Goal: Task Accomplishment & Management: Manage account settings

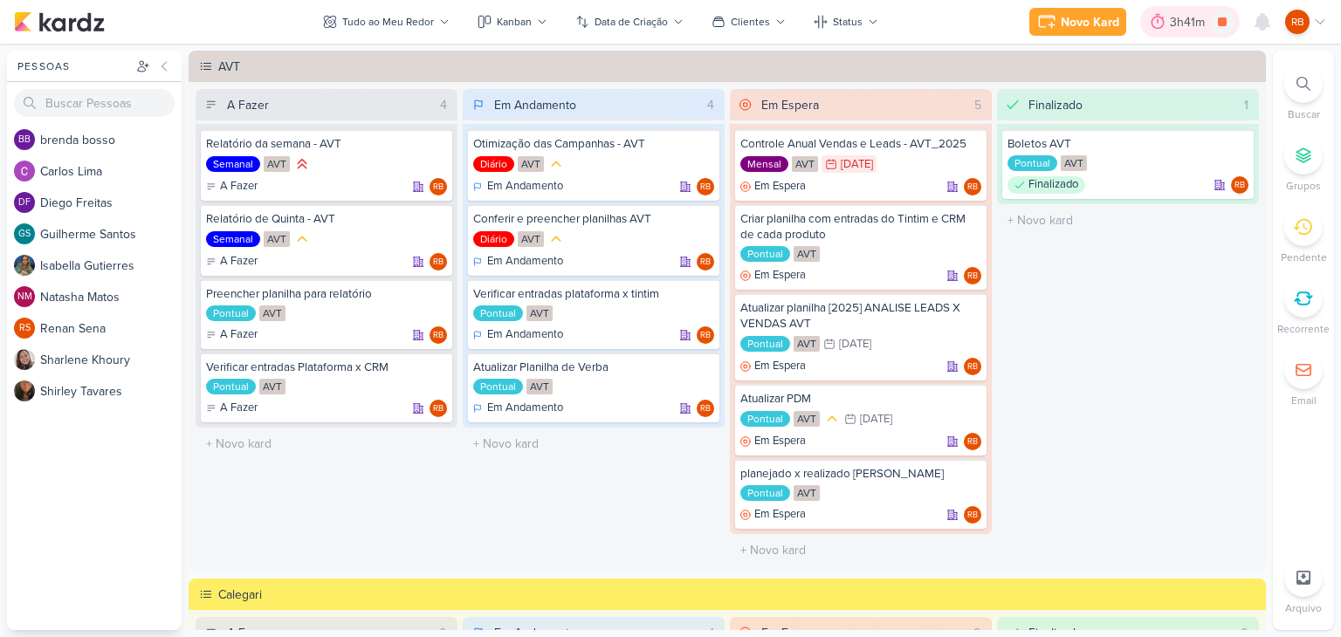
click at [1191, 23] on div "3h41m" at bounding box center [1190, 22] width 40 height 18
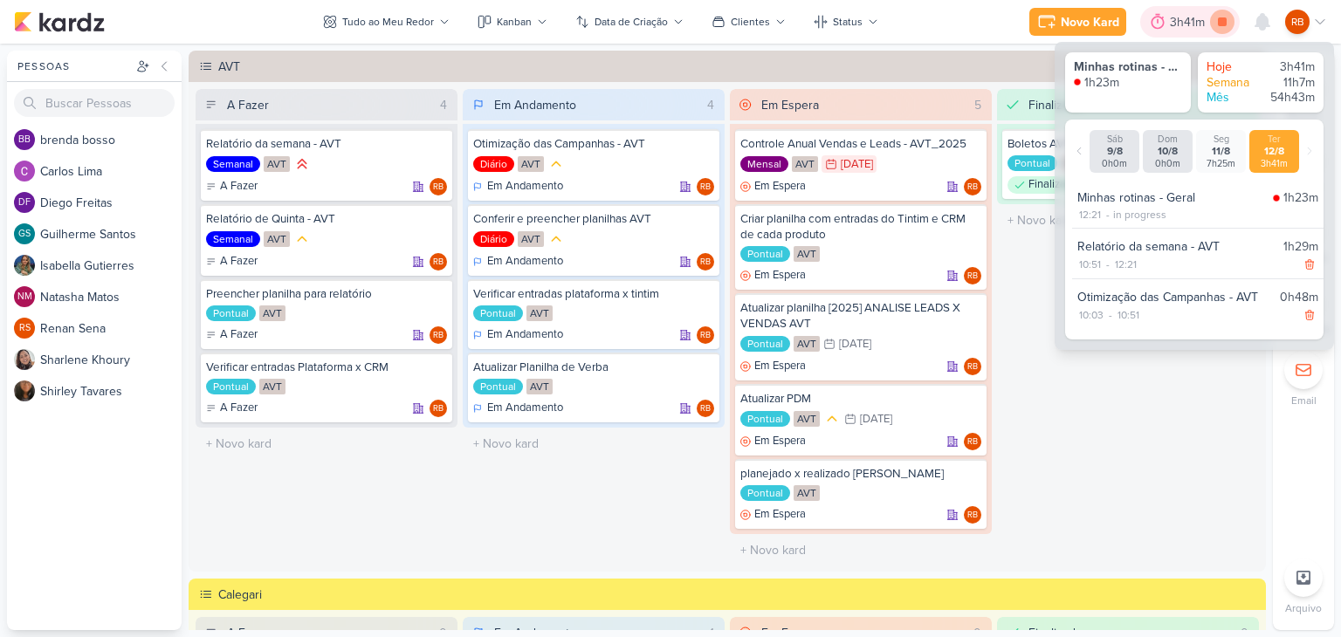
click at [1219, 21] on icon at bounding box center [1222, 21] width 9 height 9
click at [1156, 442] on div "Finalizado 1 Boletos AVT Pontual AVT Finalizado RB" at bounding box center [1128, 328] width 262 height 478
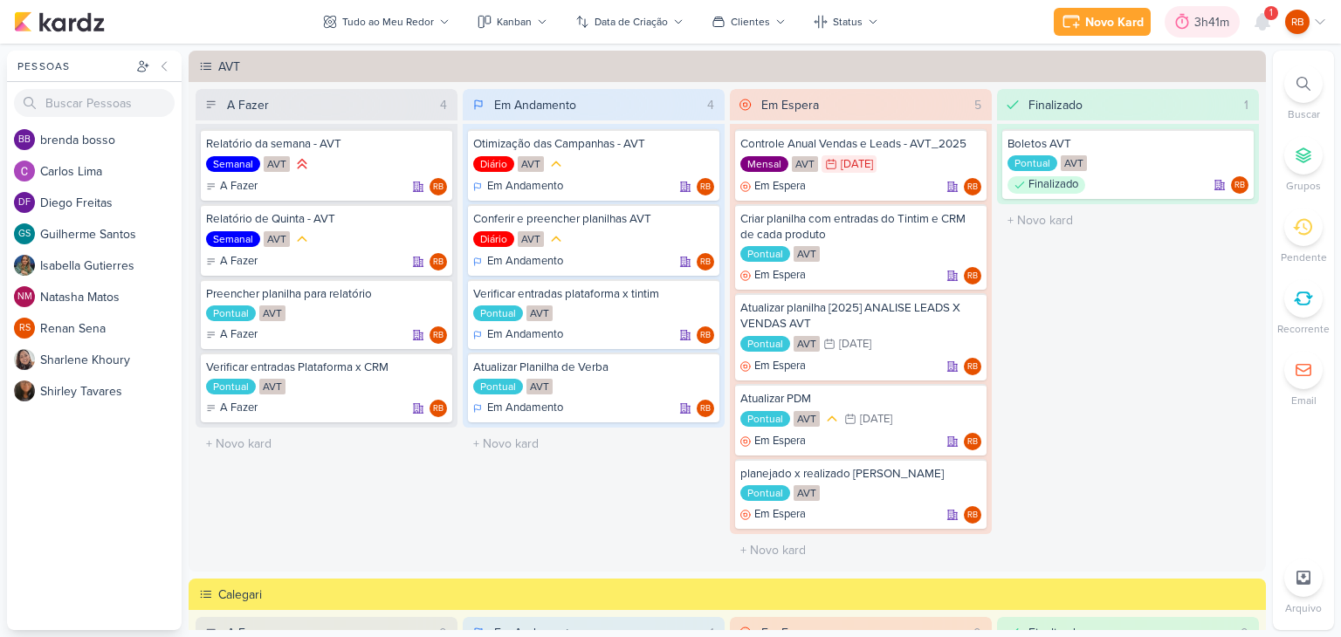
click at [1192, 22] on div at bounding box center [1182, 22] width 24 height 28
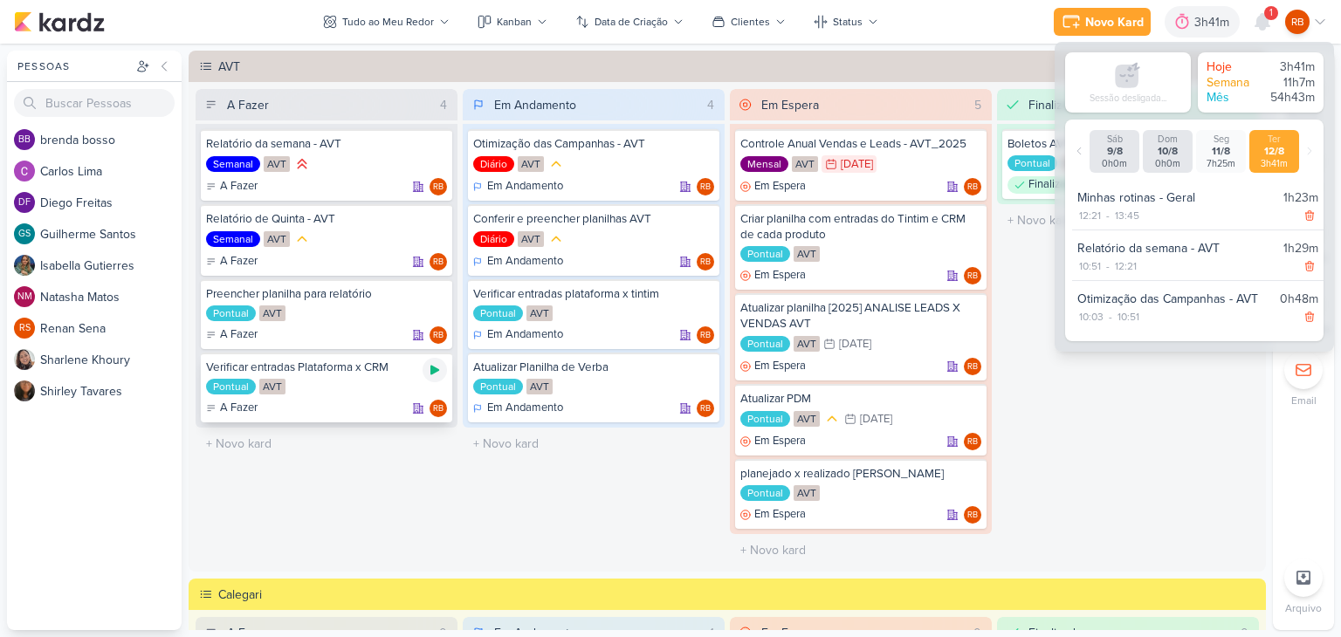
click at [428, 371] on icon at bounding box center [435, 370] width 14 height 14
click at [1118, 439] on div "Finalizado 1 Boletos AVT Pontual AVT Finalizado RB" at bounding box center [1128, 328] width 262 height 478
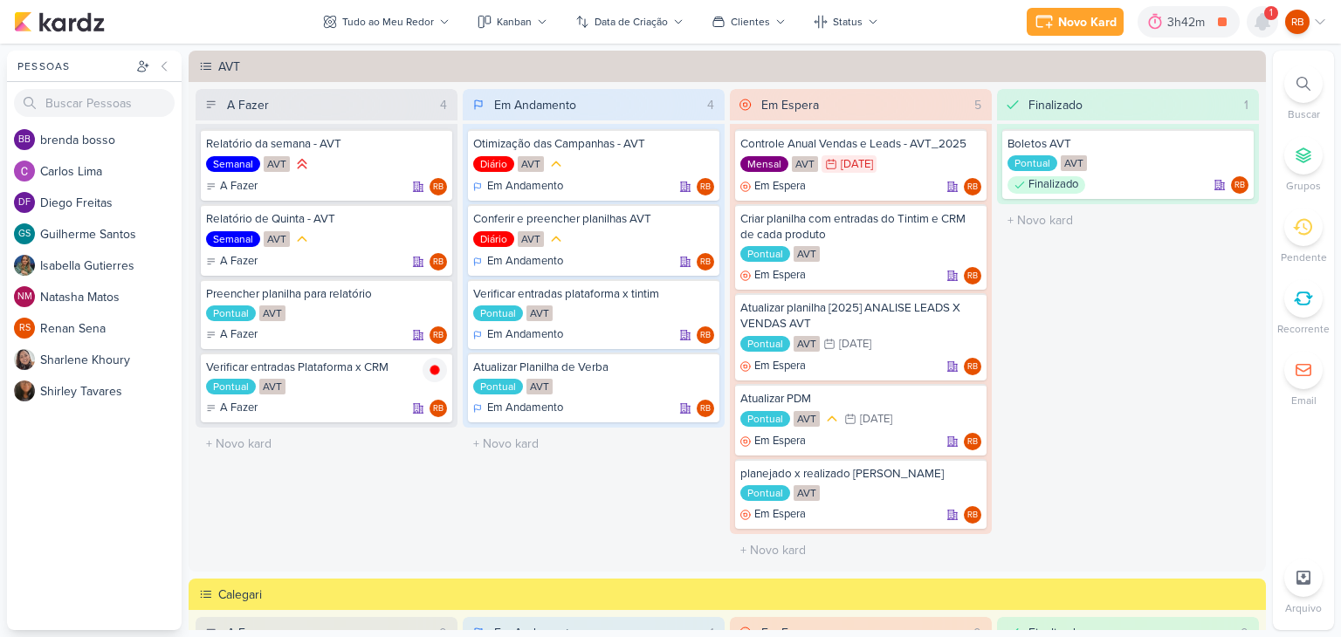
click at [1261, 21] on icon at bounding box center [1263, 22] width 14 height 16
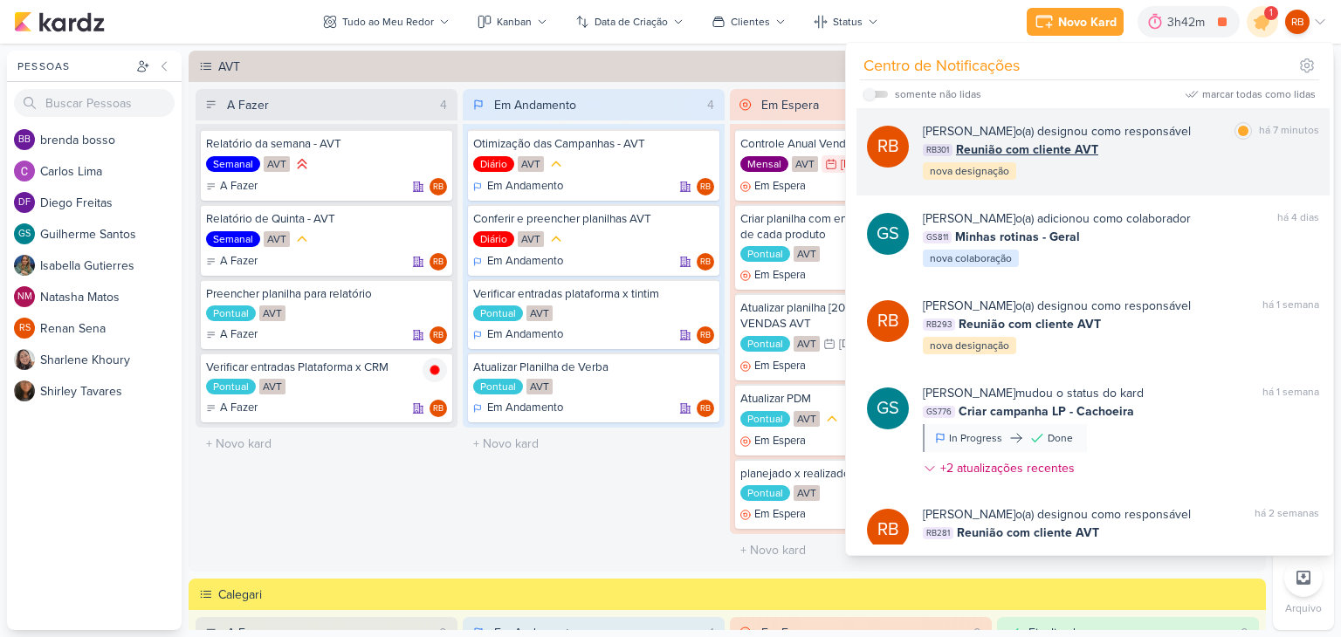
click at [1079, 144] on span "Reunião com cliente AVT" at bounding box center [1027, 150] width 142 height 18
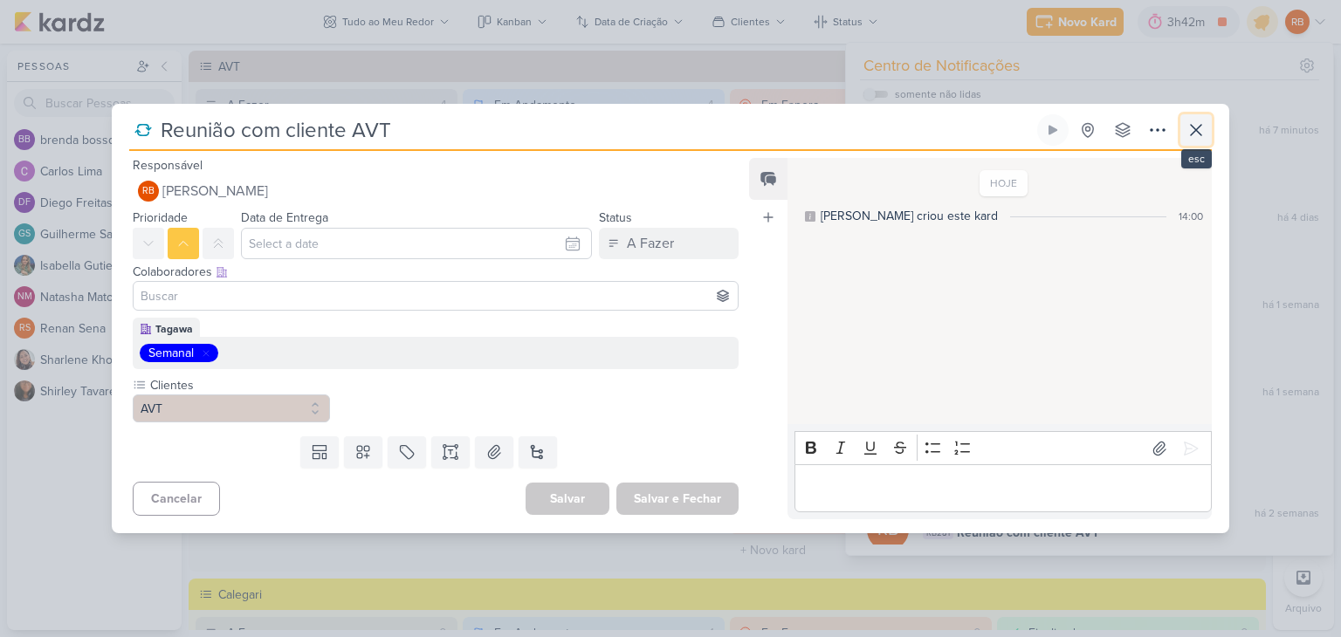
click at [1202, 131] on icon at bounding box center [1196, 130] width 21 height 21
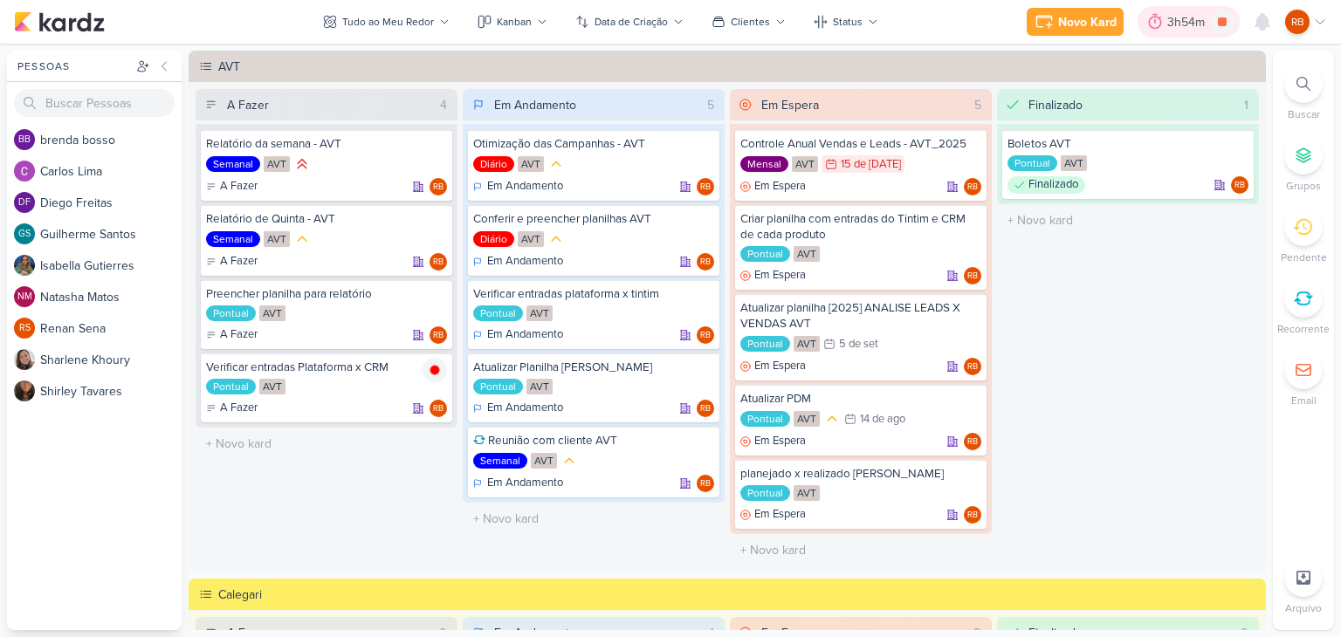
click at [1180, 21] on div "3h54m" at bounding box center [1188, 22] width 43 height 18
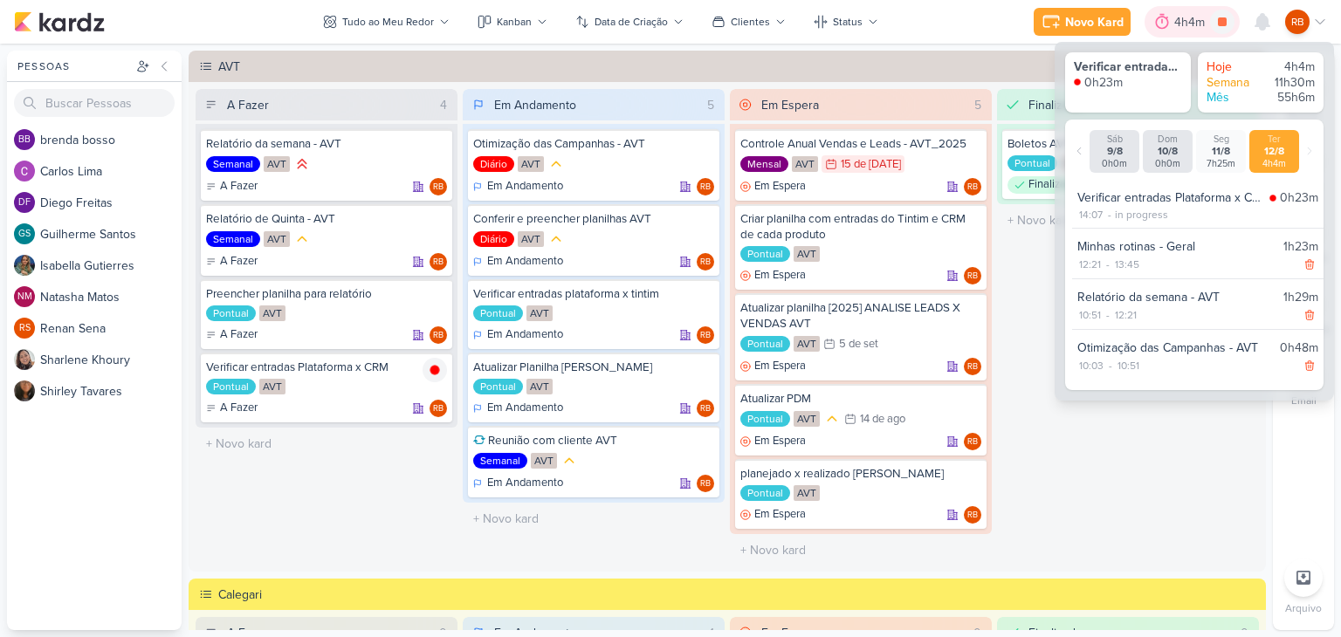
click at [1179, 21] on div "4h4m" at bounding box center [1192, 22] width 36 height 18
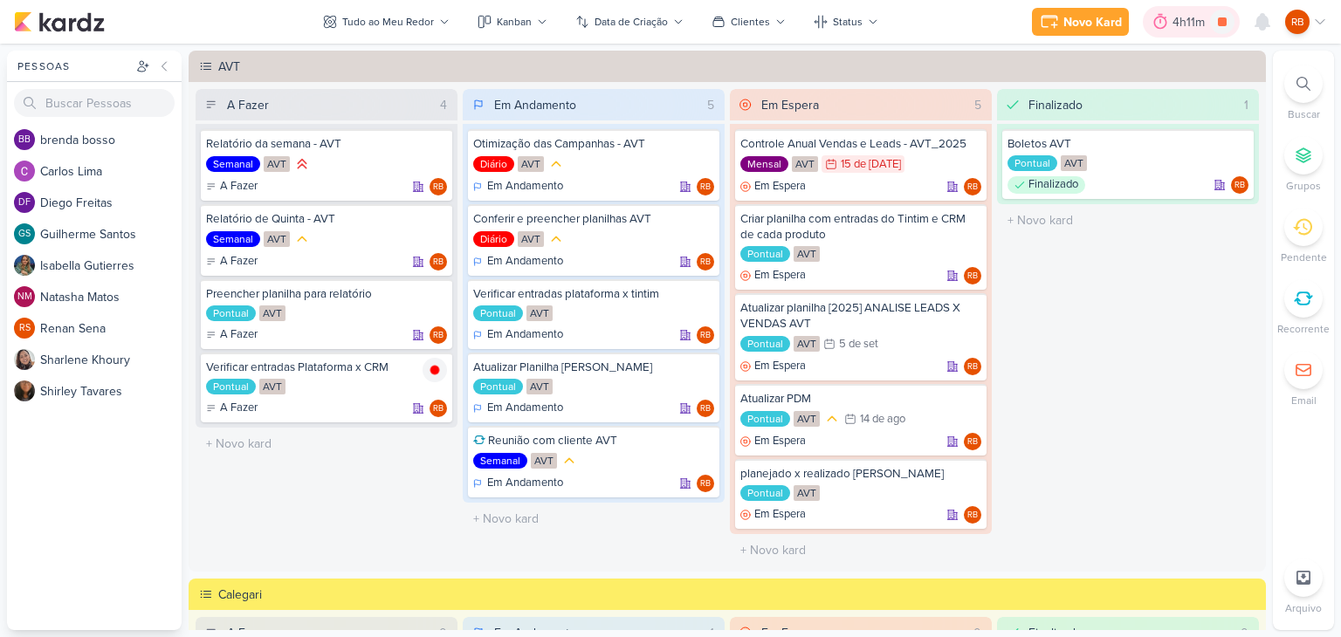
click at [1177, 19] on div "4h11m" at bounding box center [1192, 22] width 38 height 18
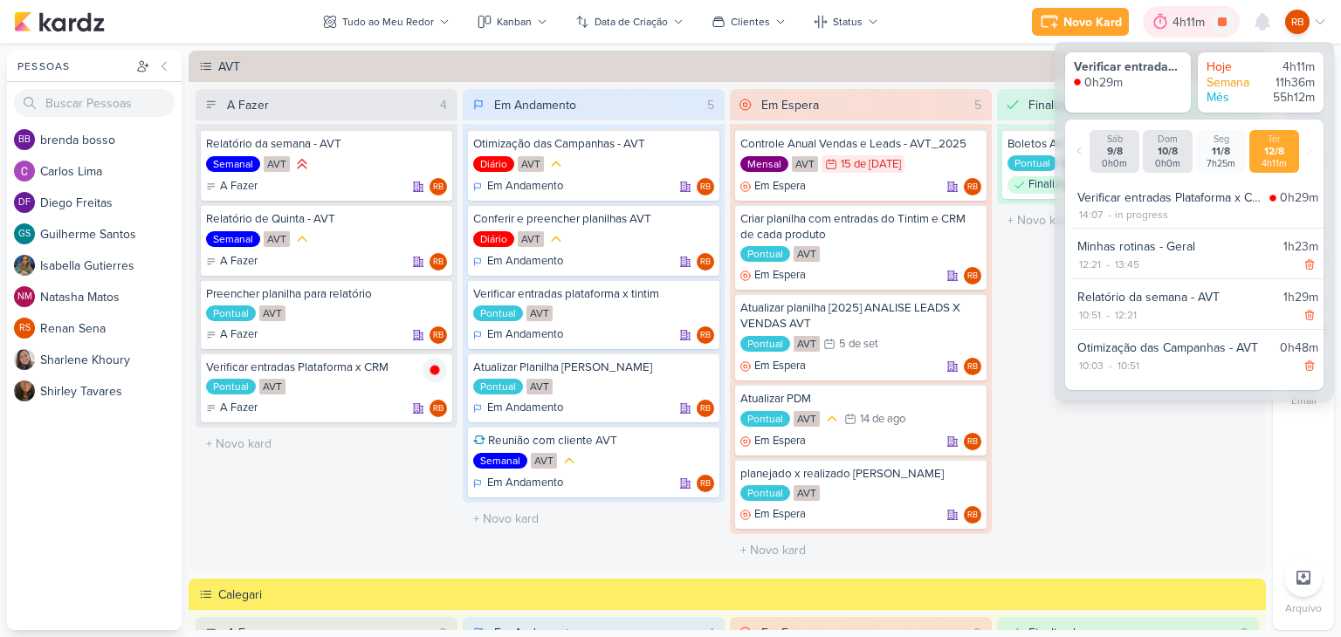
click at [1177, 19] on div "4h11m" at bounding box center [1192, 22] width 38 height 18
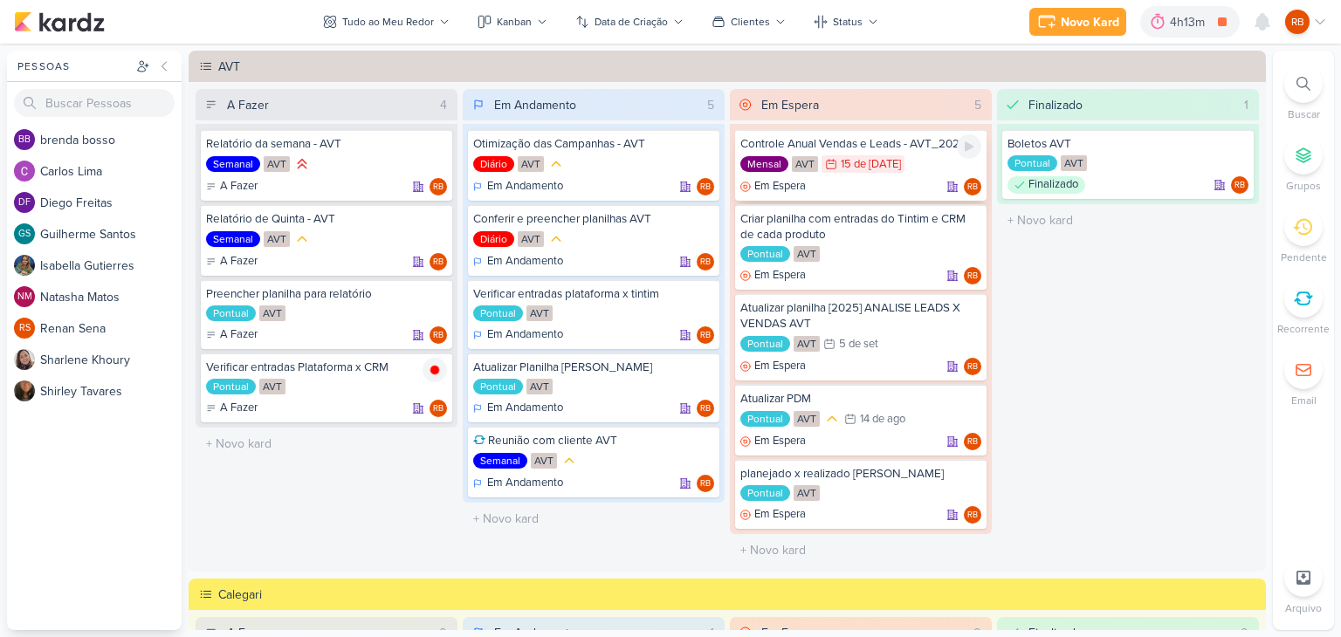
click at [864, 166] on div "[DATE]" at bounding box center [871, 164] width 60 height 11
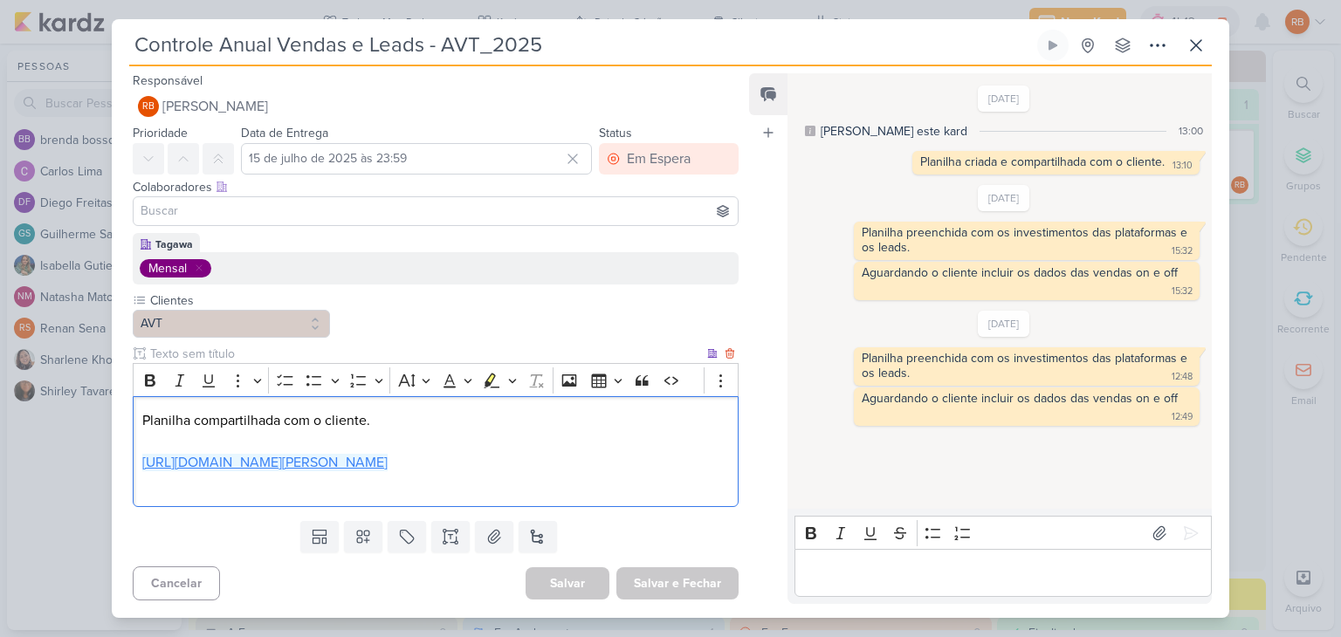
click at [388, 456] on link "https://docs.google.com/spreadsheets/d/12R-vXfE5NAgAhB-px4y65ScW-1M-NELS/edit?g…" at bounding box center [264, 462] width 245 height 17
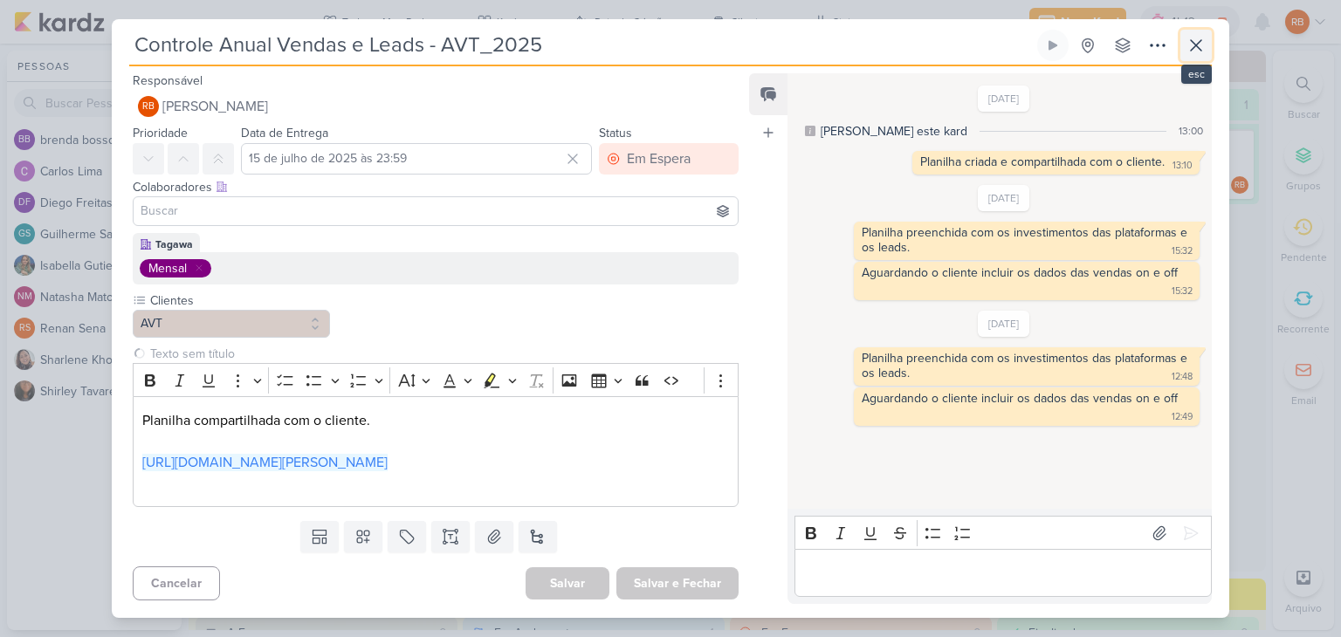
click at [1202, 41] on icon at bounding box center [1196, 45] width 21 height 21
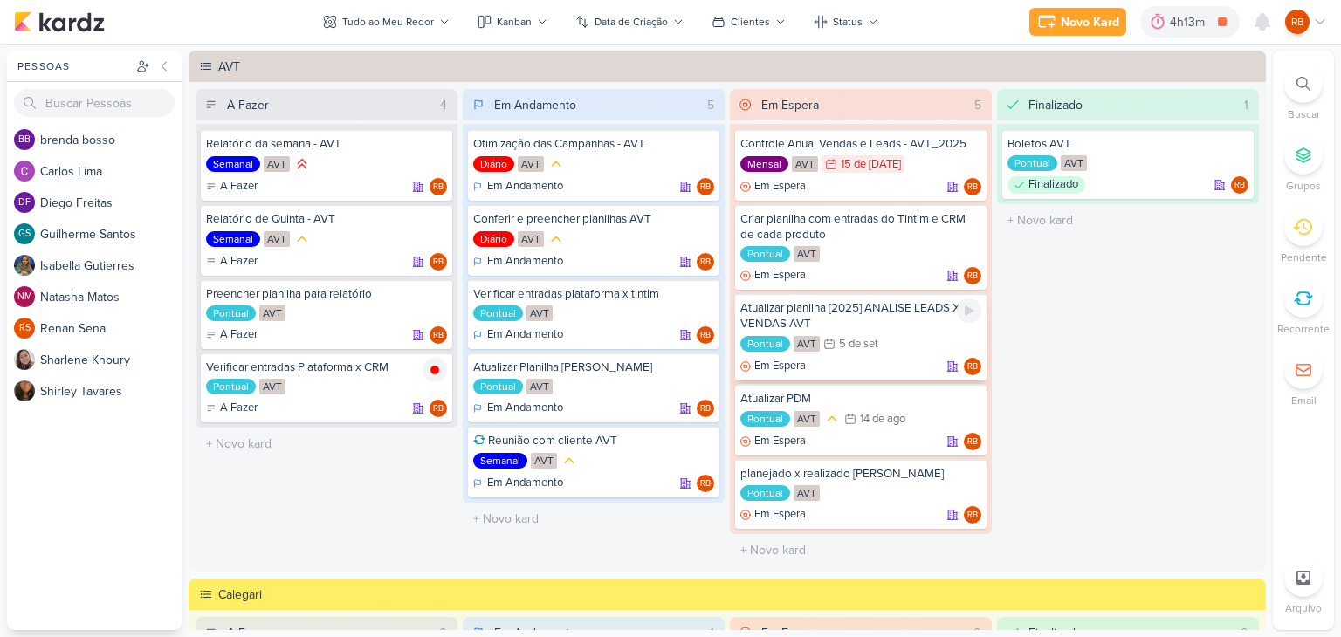
click at [856, 347] on div "[DATE]" at bounding box center [858, 344] width 39 height 11
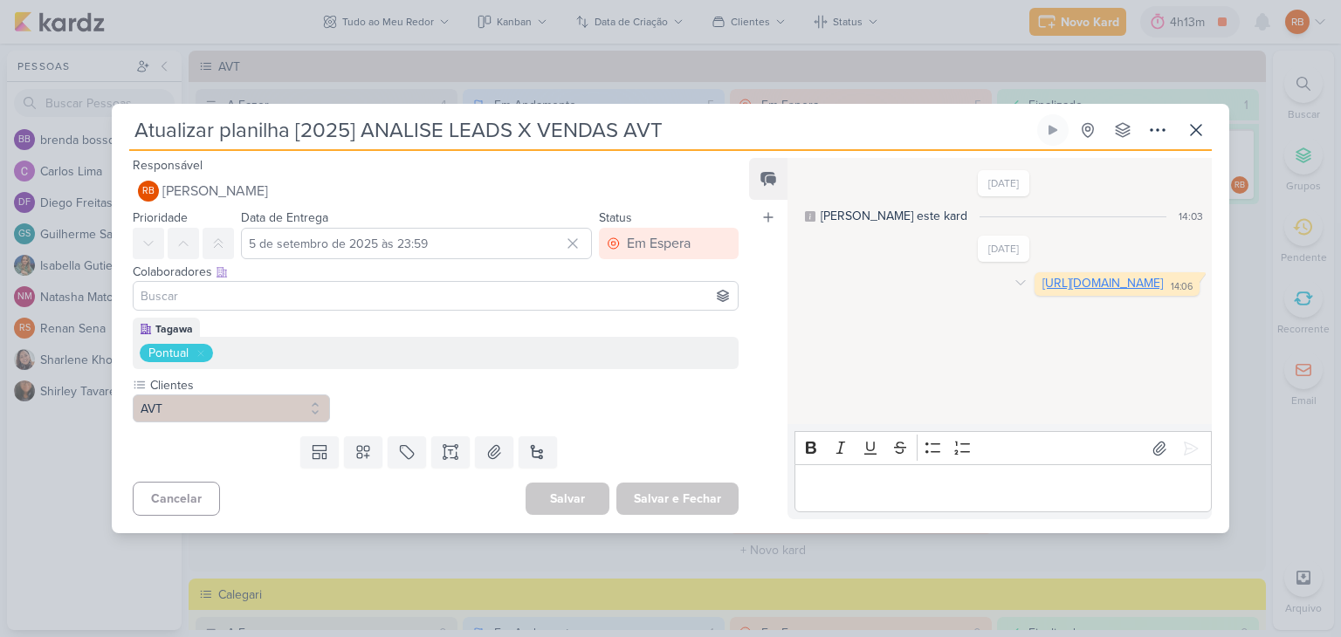
click at [1043, 291] on link "https://docs.google.com/spreadsheets/d/1c50PYh8CVaPfu-CSe7oZue6BMRZ6Ajs54Oc4JUf…" at bounding box center [1103, 283] width 121 height 15
click at [1195, 121] on icon at bounding box center [1196, 130] width 21 height 21
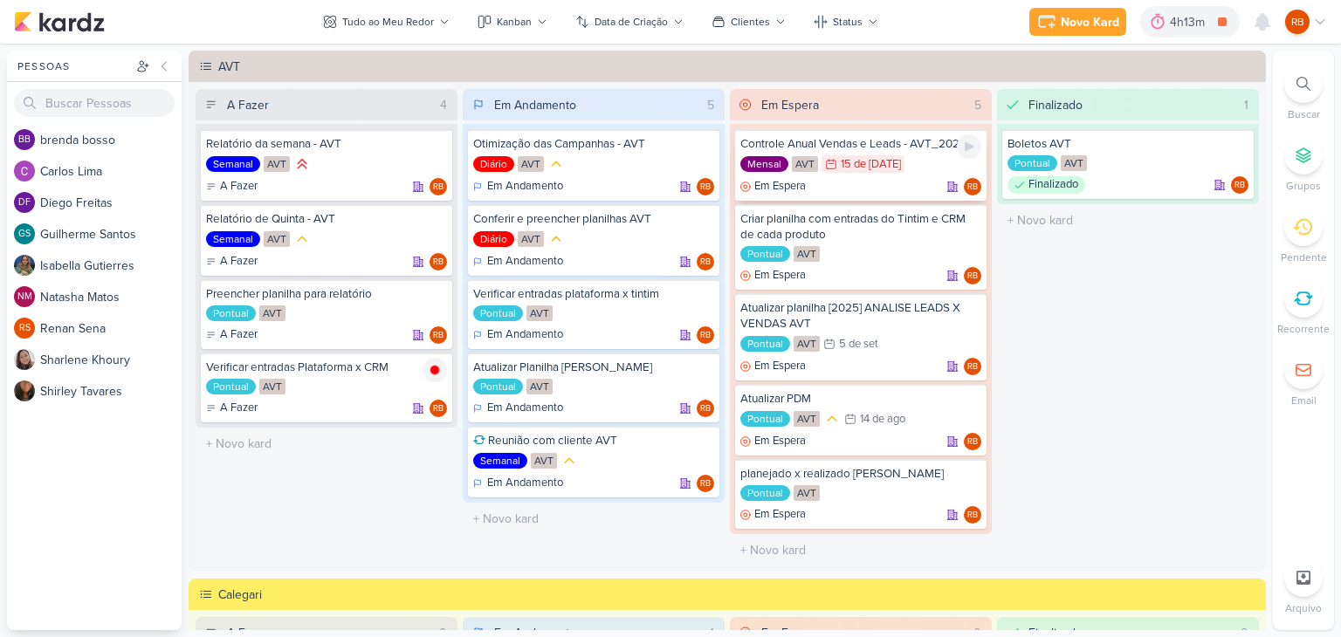
click at [873, 165] on div "[DATE]" at bounding box center [871, 164] width 60 height 11
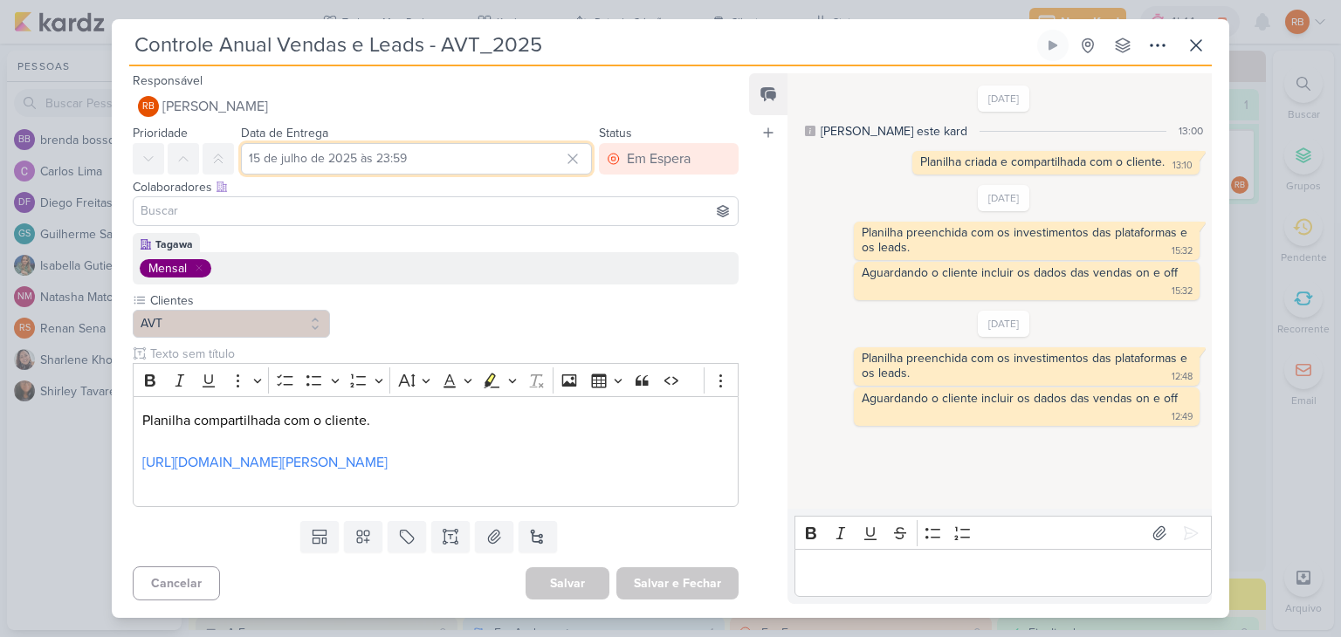
click at [521, 146] on input "15 de julho de 2025 às 23:59" at bounding box center [416, 158] width 351 height 31
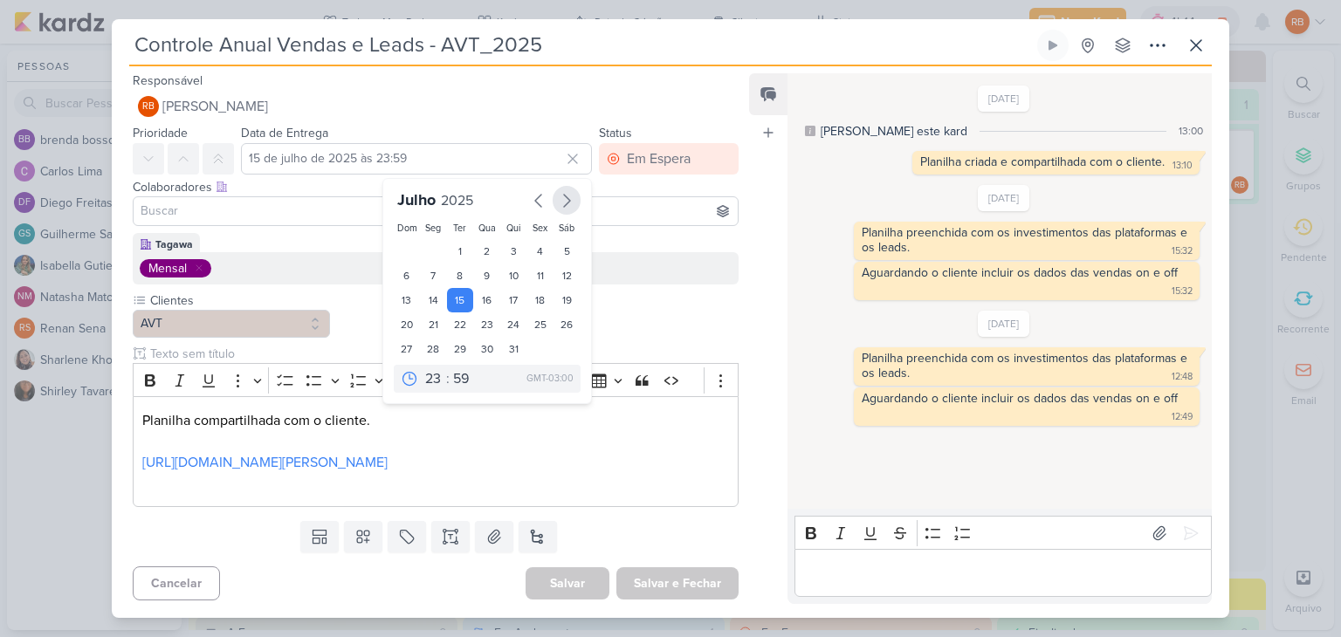
click at [567, 191] on icon "button" at bounding box center [566, 200] width 21 height 21
click at [447, 348] on div "30" at bounding box center [460, 349] width 27 height 24
type input "30 de setembro de 2025 às 23:59"
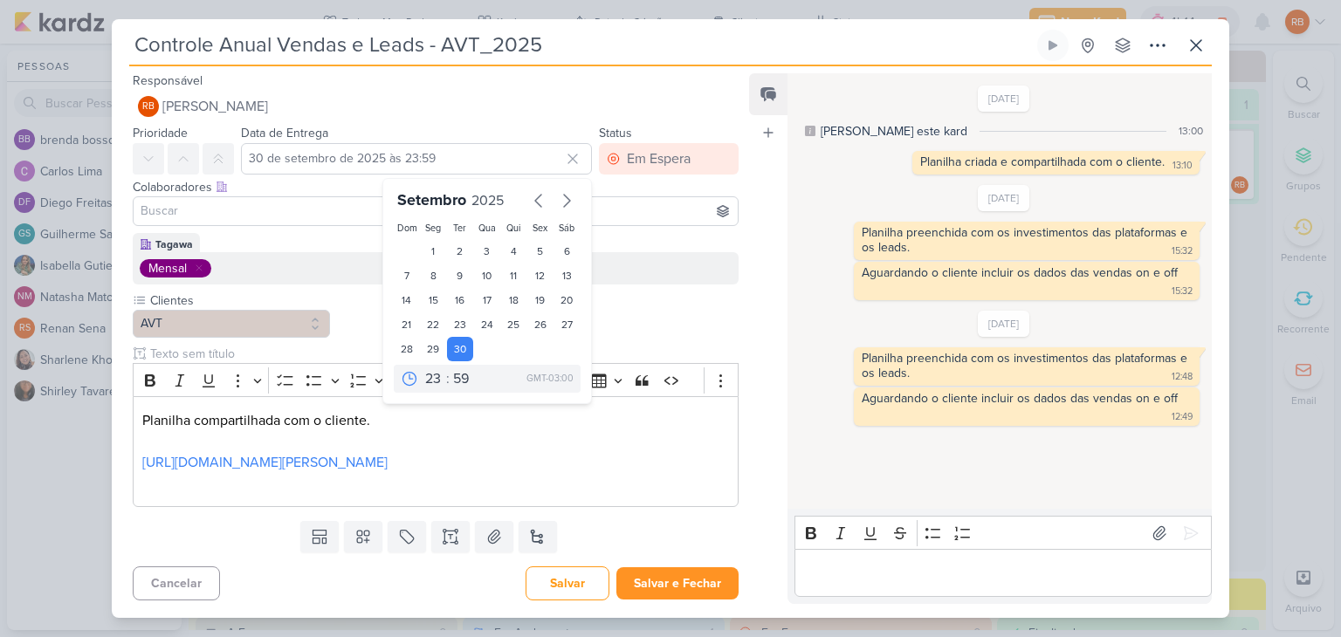
drag, startPoint x: 700, startPoint y: 581, endPoint x: 692, endPoint y: 588, distance: 10.5
click at [699, 581] on div "Cancelar Salvar Salvar e Fechar Ctrl + Enter" at bounding box center [429, 582] width 634 height 45
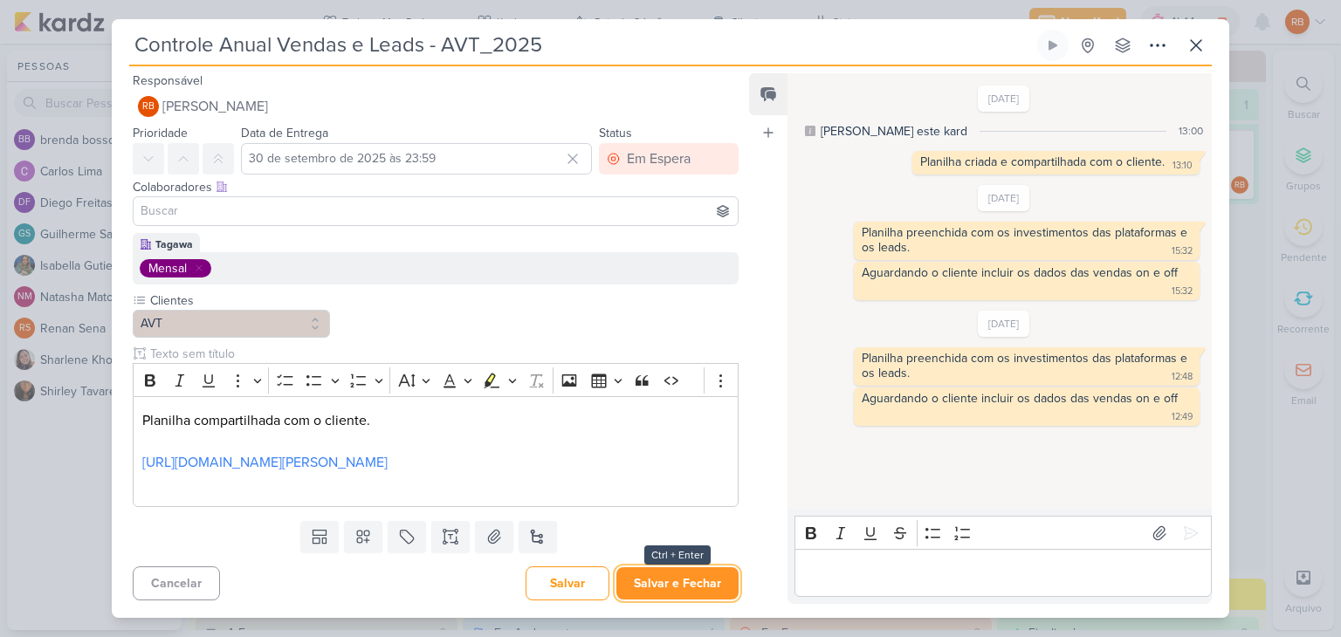
click at [688, 596] on button "Salvar e Fechar" at bounding box center [677, 584] width 122 height 32
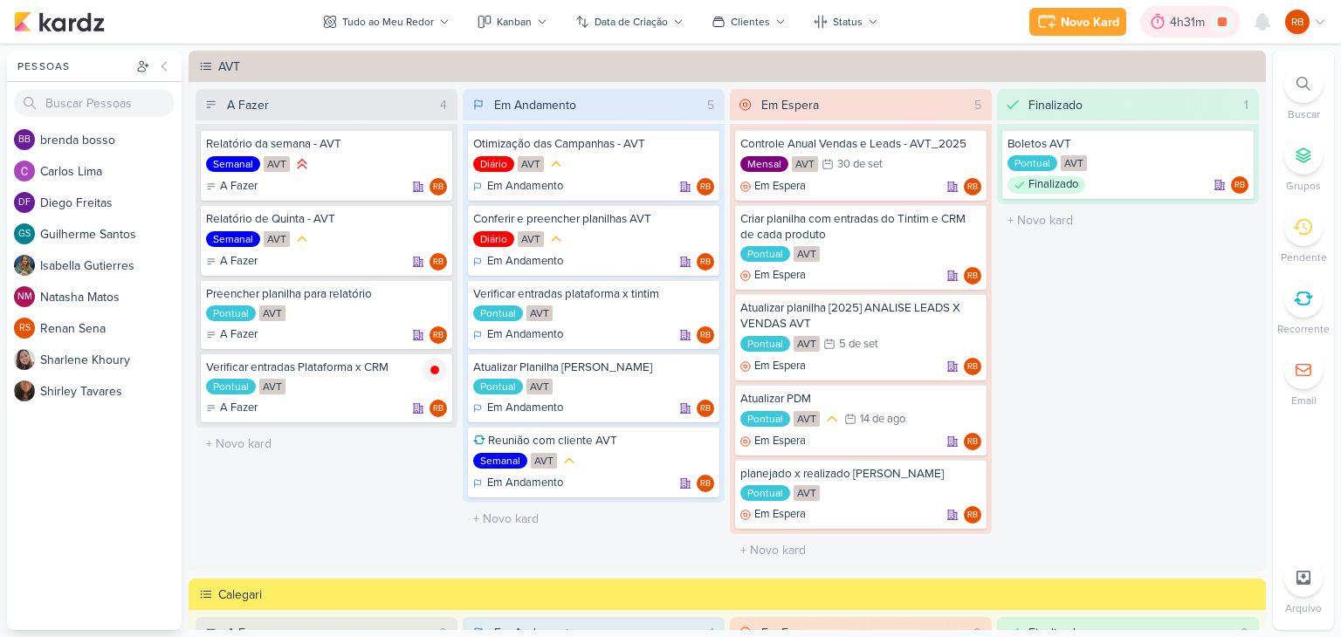
click at [1196, 21] on div "4h31m" at bounding box center [1190, 22] width 40 height 18
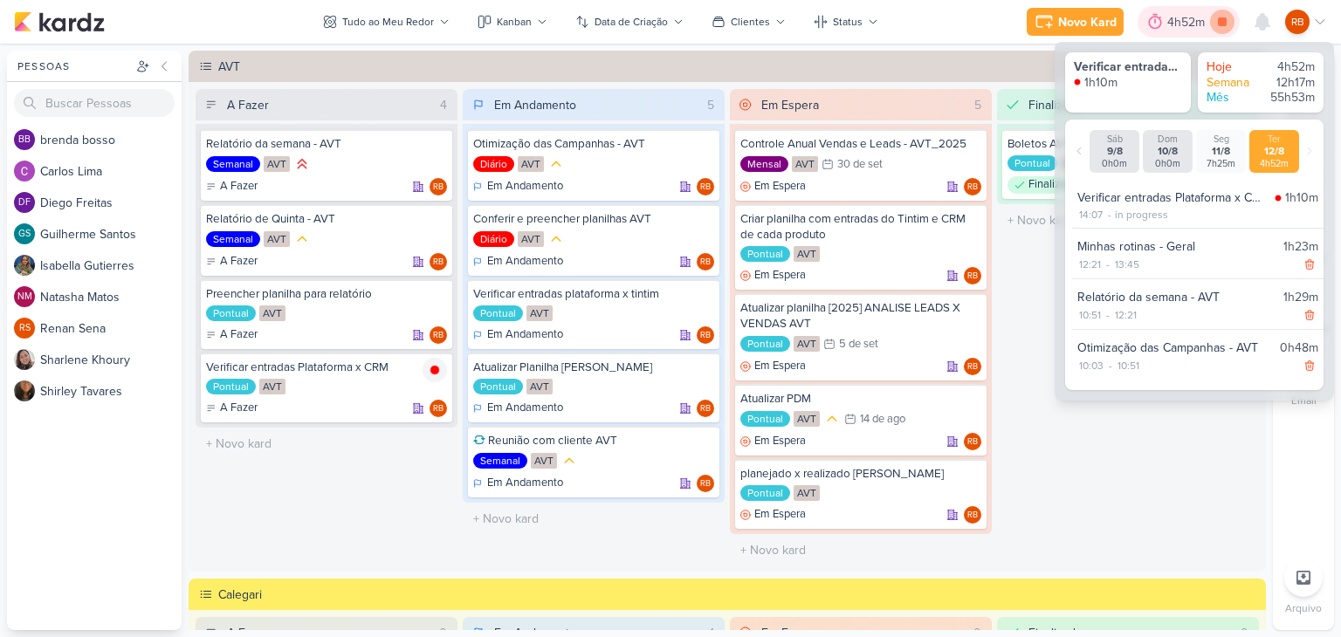
click at [1220, 24] on icon at bounding box center [1222, 21] width 9 height 9
click at [701, 217] on icon at bounding box center [702, 222] width 14 height 14
click at [1221, 19] on icon at bounding box center [1222, 21] width 9 height 9
click at [1202, 22] on div "4h59m" at bounding box center [1213, 22] width 43 height 18
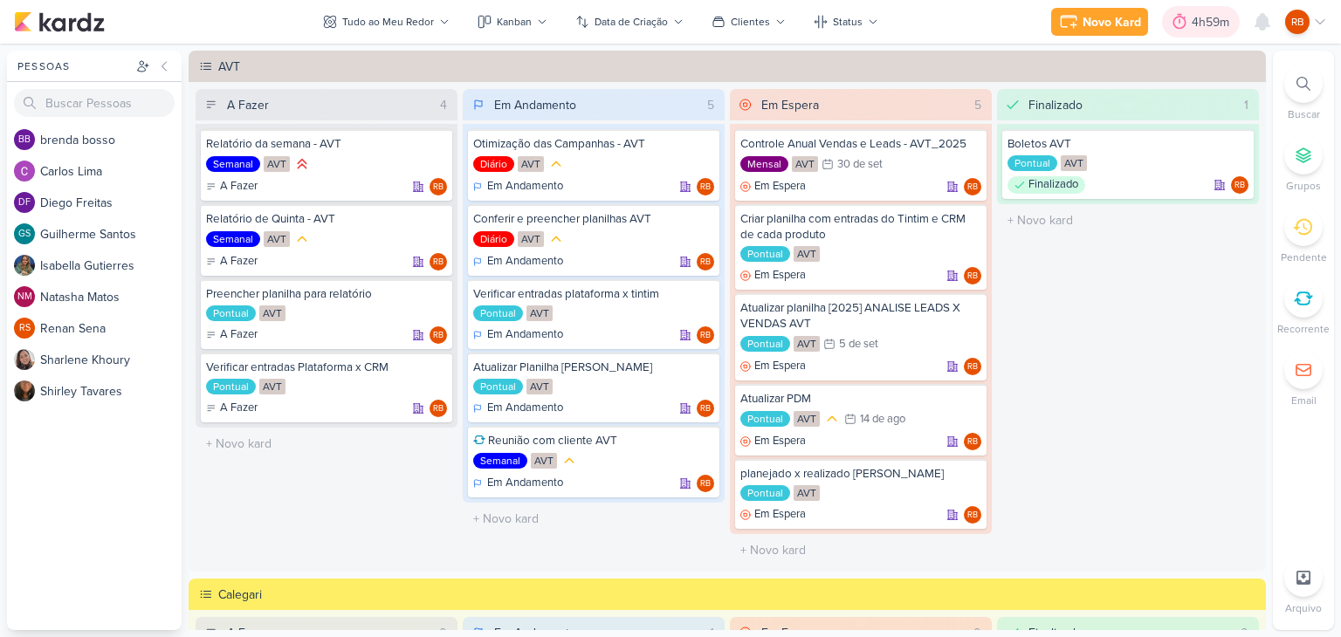
click at [1204, 18] on div "4h59m" at bounding box center [1213, 22] width 43 height 18
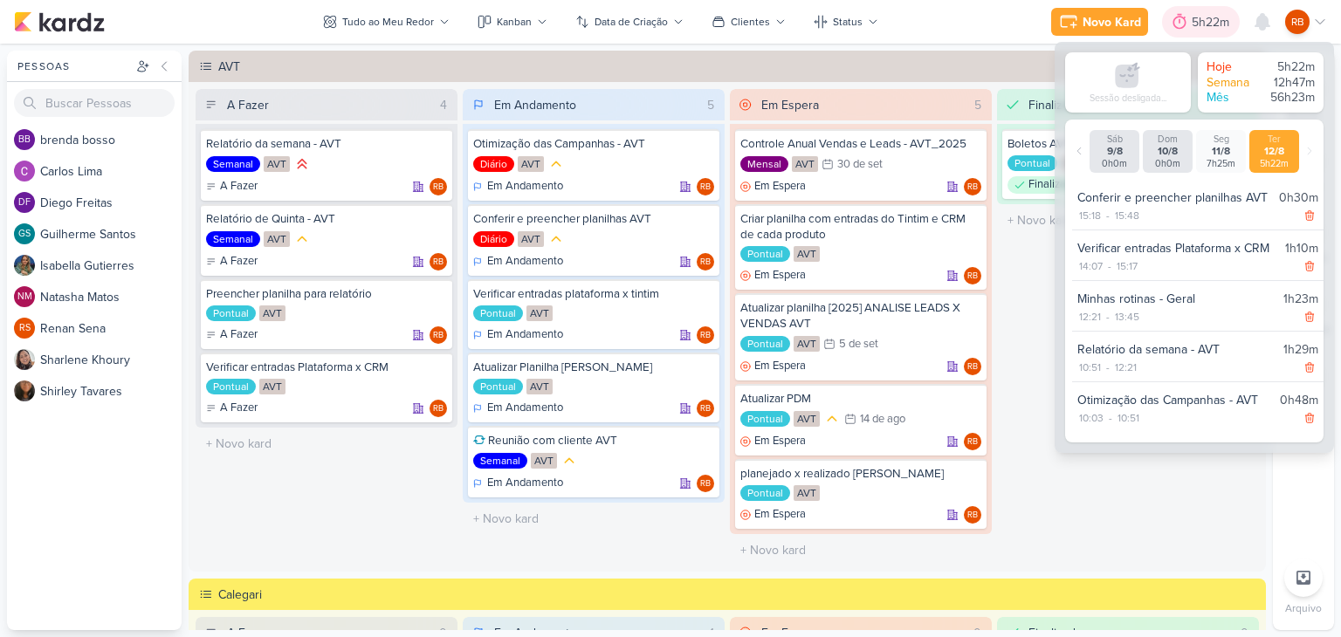
click at [1204, 18] on div "5h22m" at bounding box center [1213, 22] width 43 height 18
